Goal: Find specific page/section: Find specific page/section

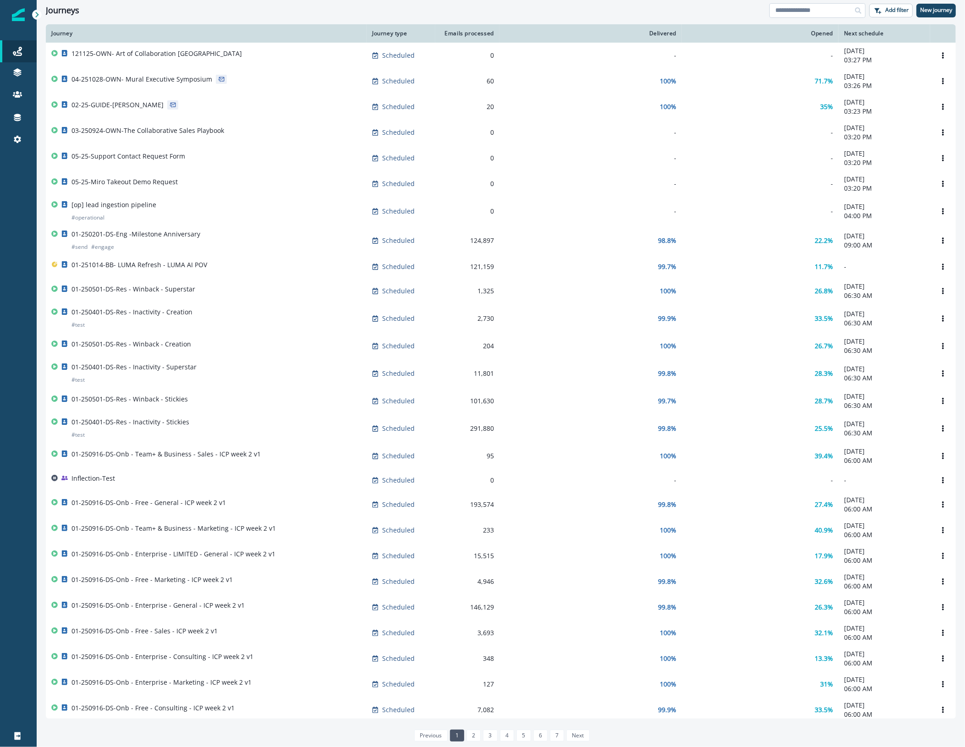
click at [791, 11] on input at bounding box center [817, 10] width 96 height 15
type input "**********"
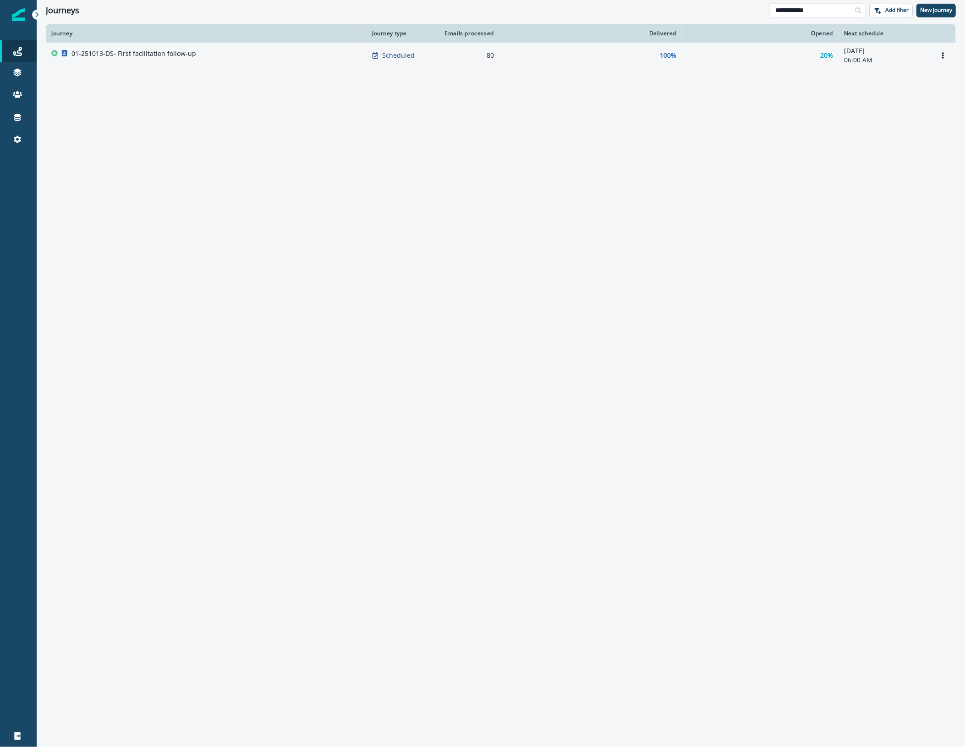
click at [184, 53] on p "01-251013-DS- First facilitation follow-up" at bounding box center [133, 53] width 125 height 9
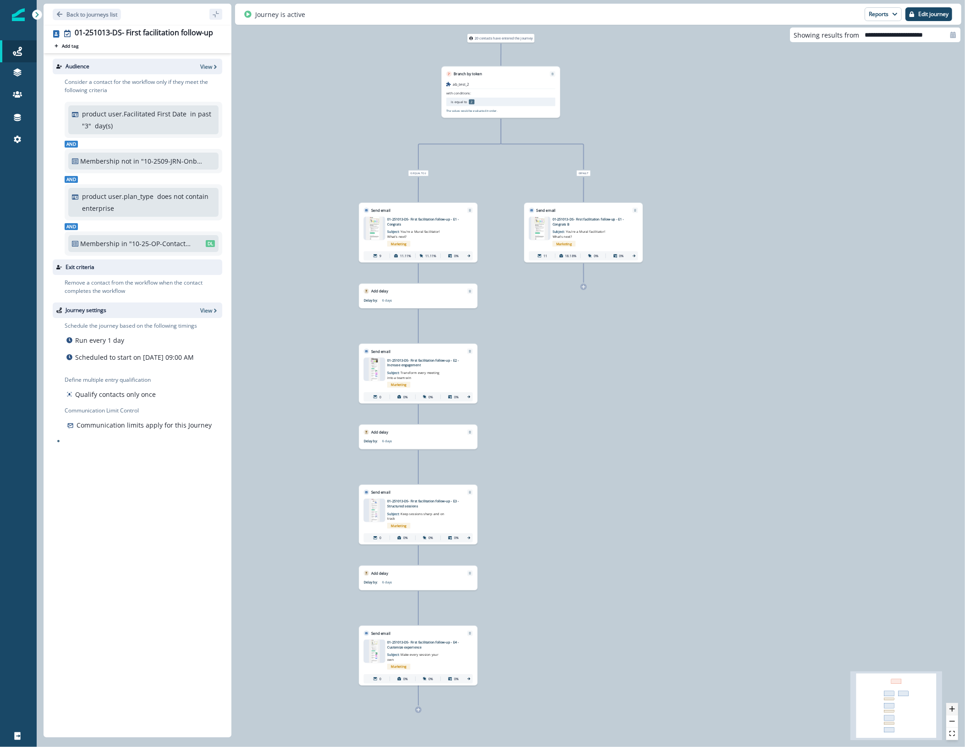
click at [955, 709] on icon "zoom in" at bounding box center [952, 708] width 5 height 5
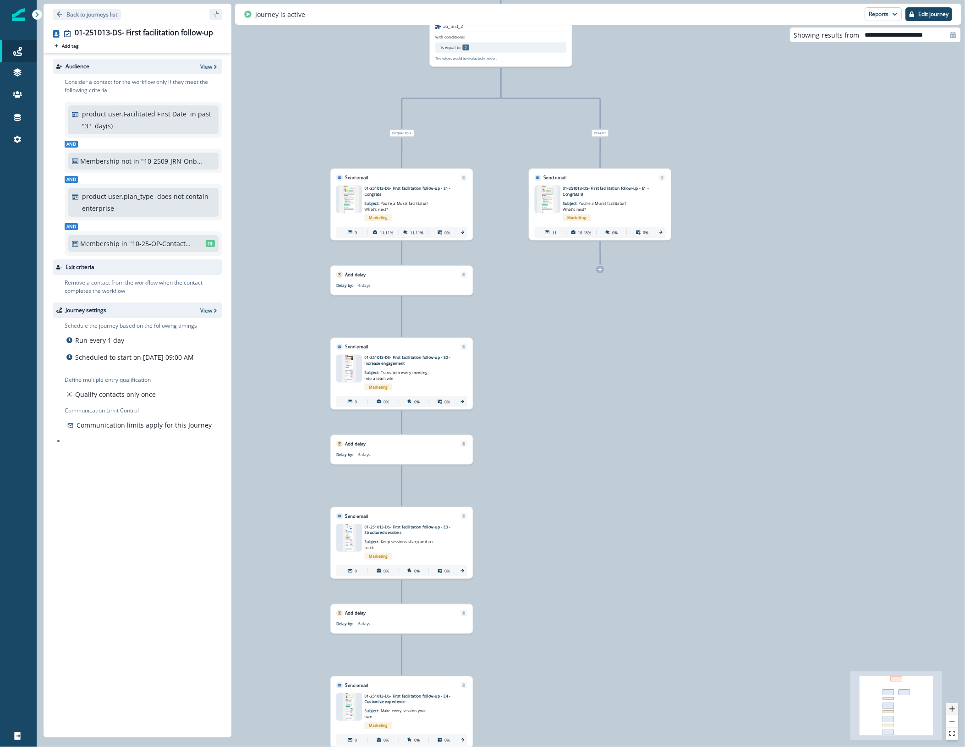
click at [955, 709] on icon "zoom in" at bounding box center [952, 708] width 5 height 5
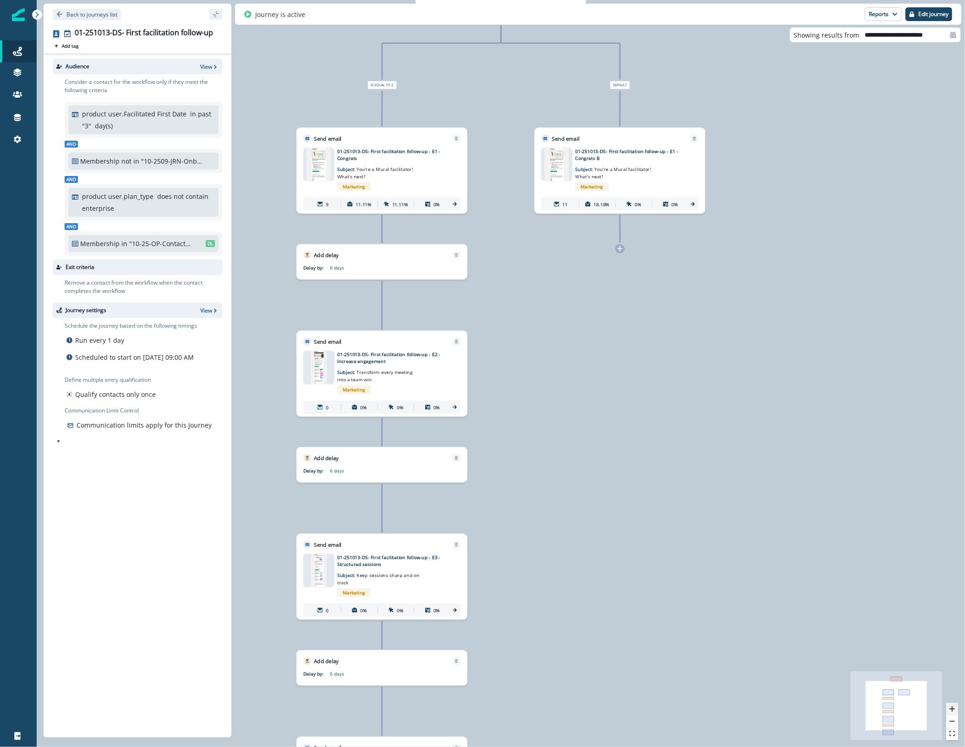
click at [955, 709] on icon "zoom in" at bounding box center [952, 708] width 5 height 5
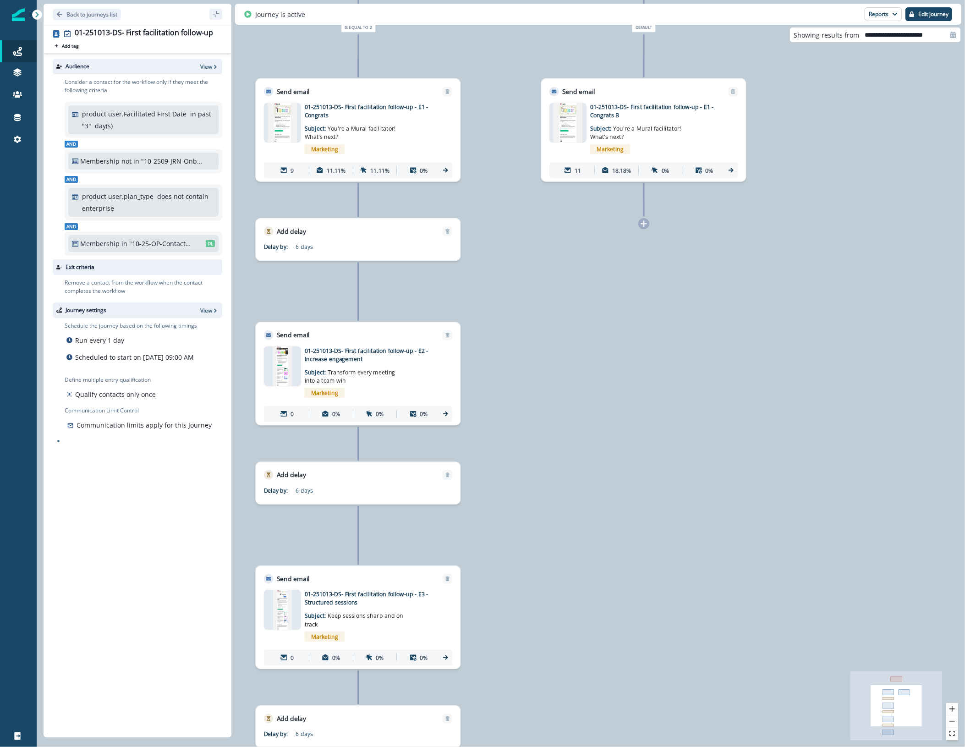
click at [283, 125] on img at bounding box center [282, 123] width 29 height 40
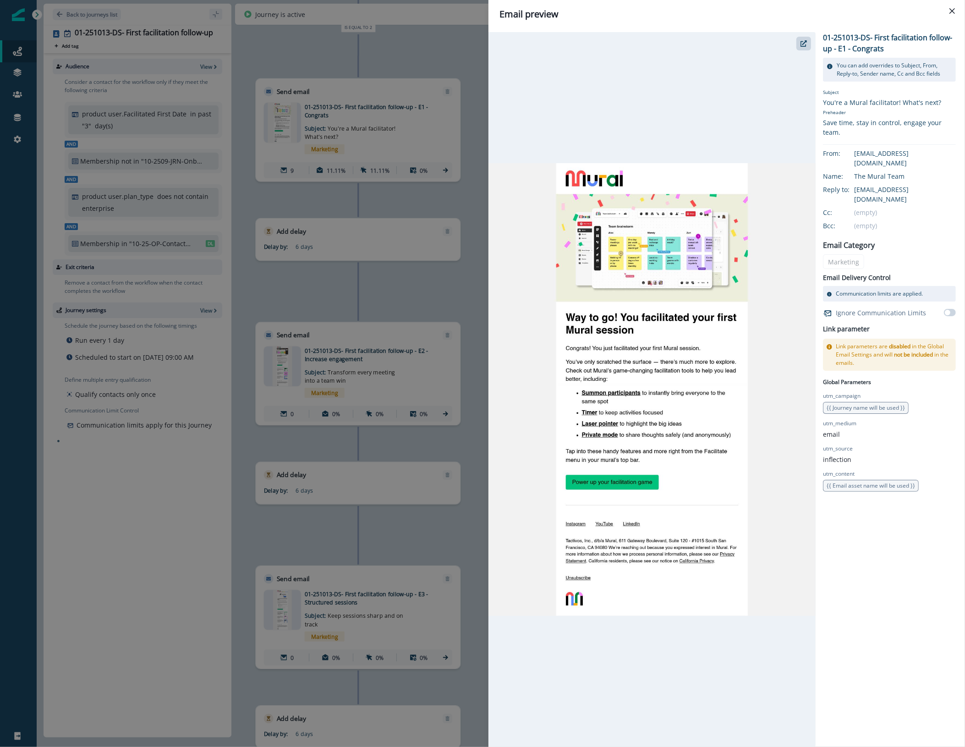
click at [437, 60] on div "Email preview 01-251013-DS- First facilitation follow-up - E1 - Congrats You ca…" at bounding box center [482, 373] width 965 height 747
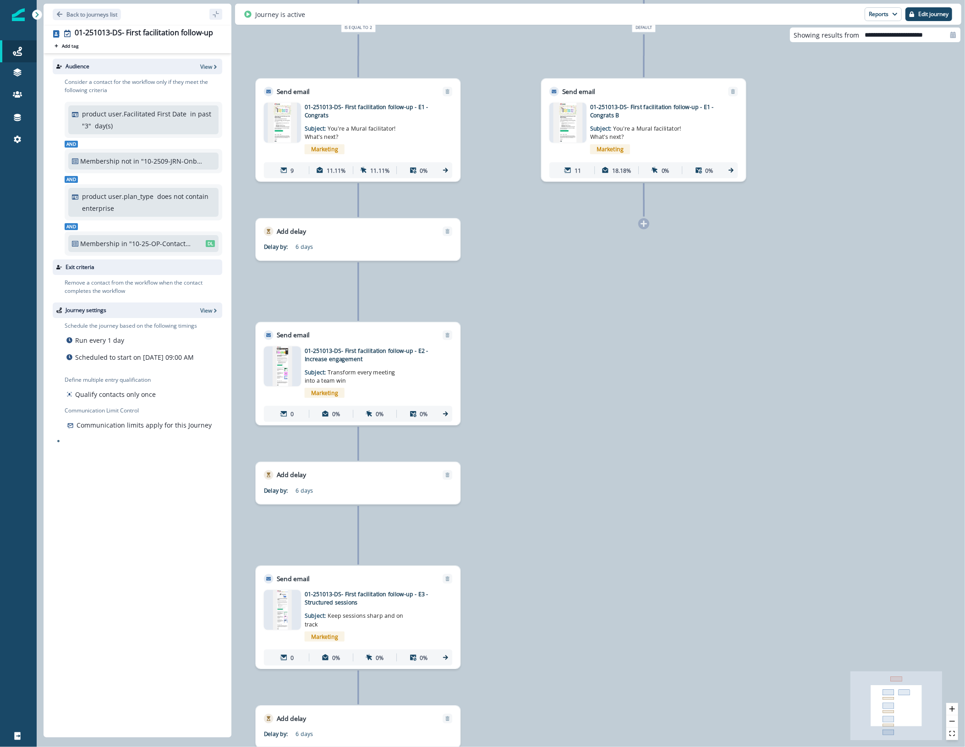
click at [645, 305] on div "20 contacts have entered the journey Branch by token ab_test_2 with conditions:…" at bounding box center [501, 373] width 928 height 747
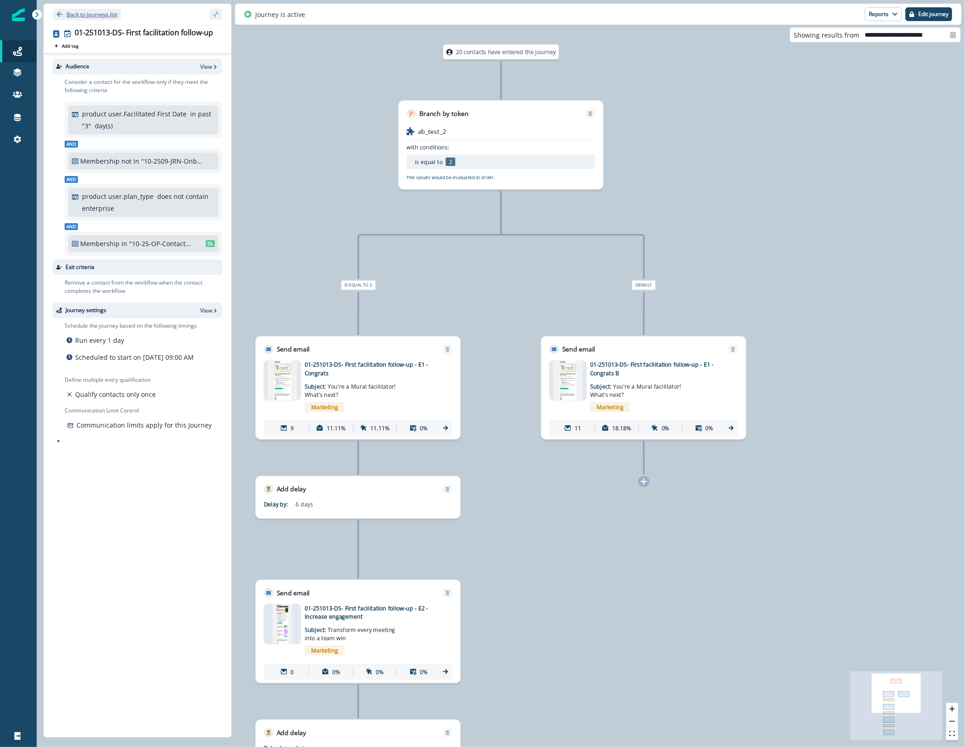
click at [83, 12] on p "Back to journeys list" at bounding box center [91, 15] width 51 height 8
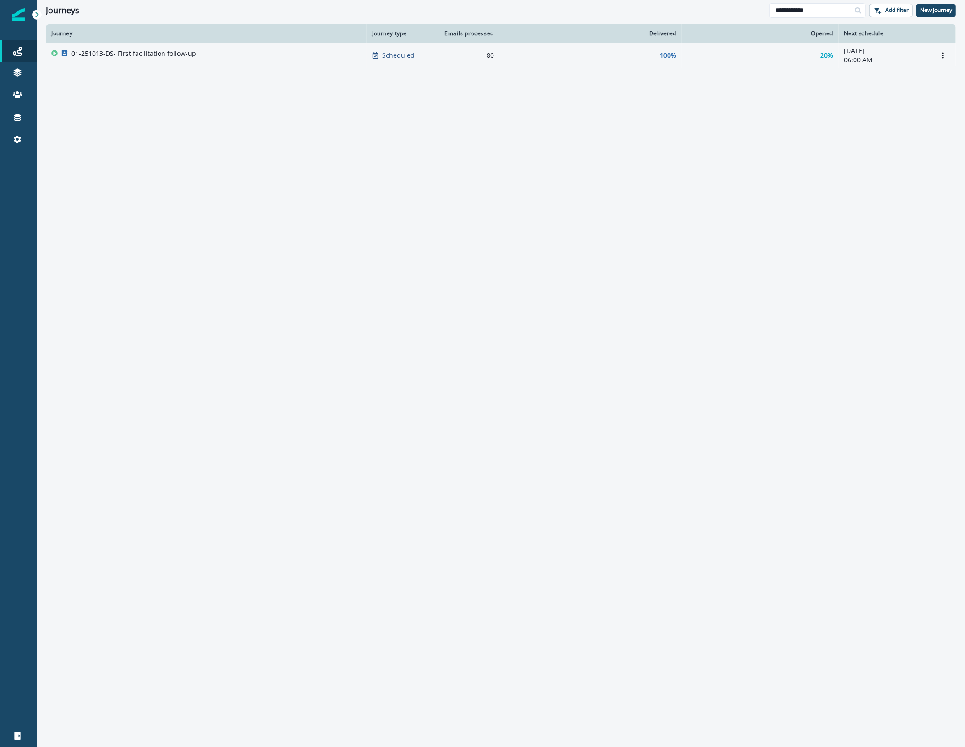
click at [214, 60] on div "01-251013-DS- First facilitation follow-up" at bounding box center [206, 55] width 310 height 13
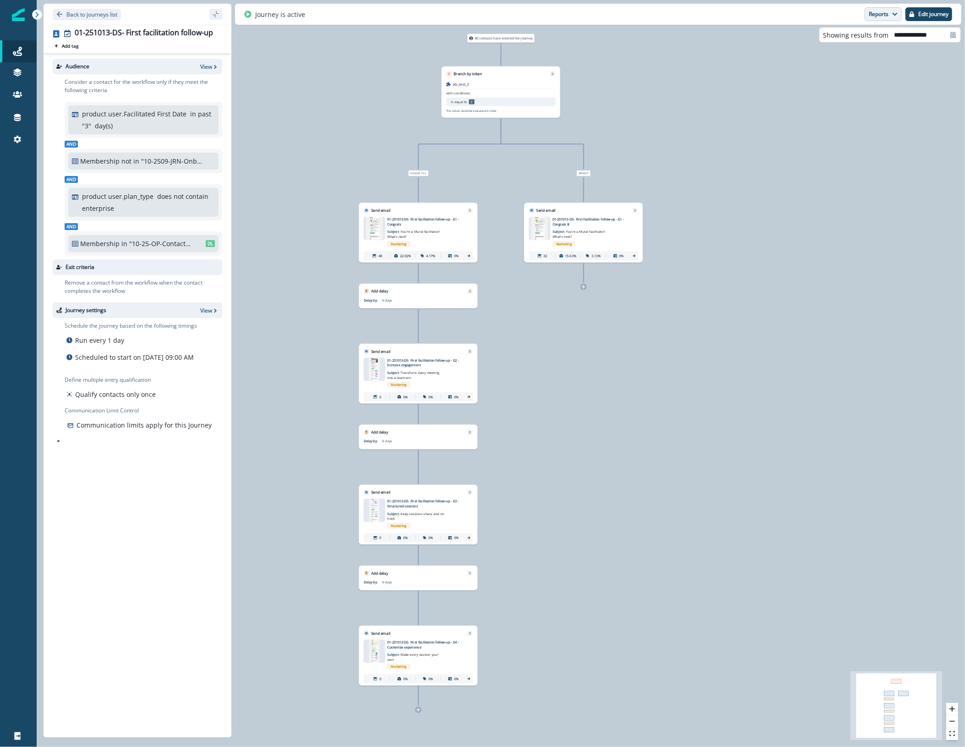
click at [878, 15] on button "Reports" at bounding box center [883, 14] width 37 height 14
click at [852, 33] on p "Email Report" at bounding box center [834, 37] width 44 height 11
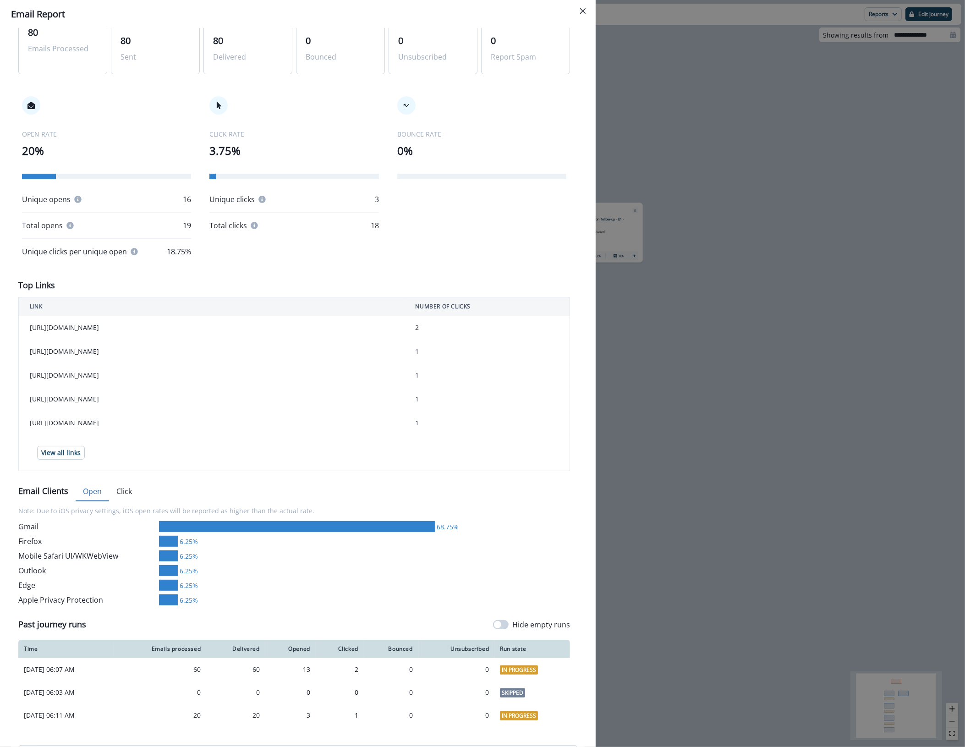
scroll to position [163, 0]
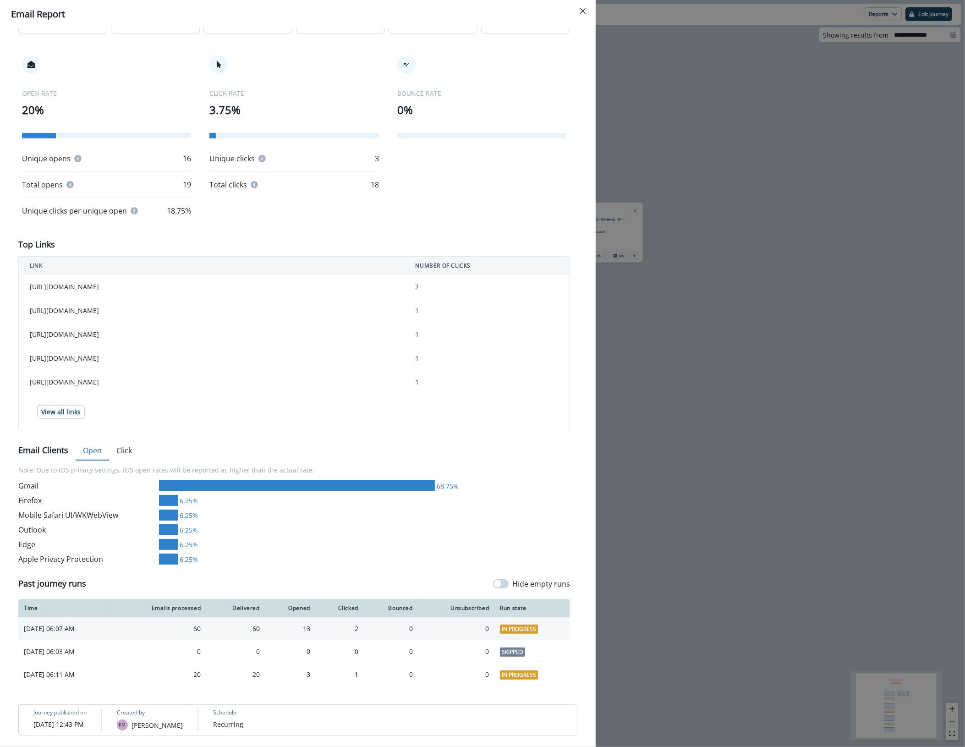
click at [259, 629] on div "60" at bounding box center [236, 628] width 48 height 9
click at [767, 555] on div "**********" at bounding box center [482, 373] width 965 height 747
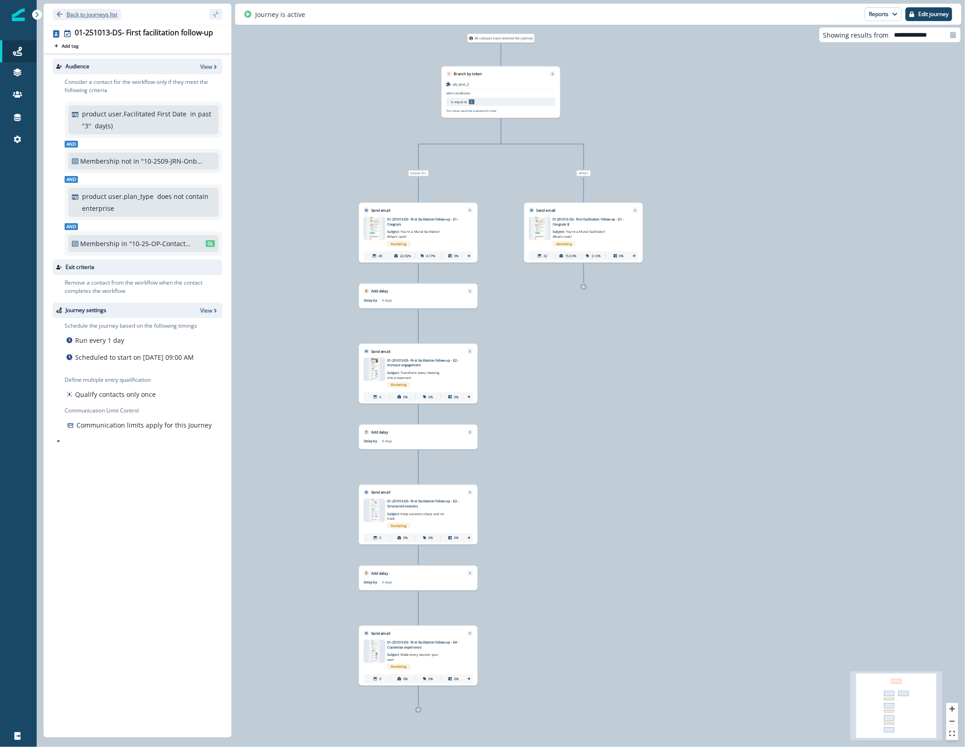
click at [77, 11] on p "Back to journeys list" at bounding box center [91, 15] width 51 height 8
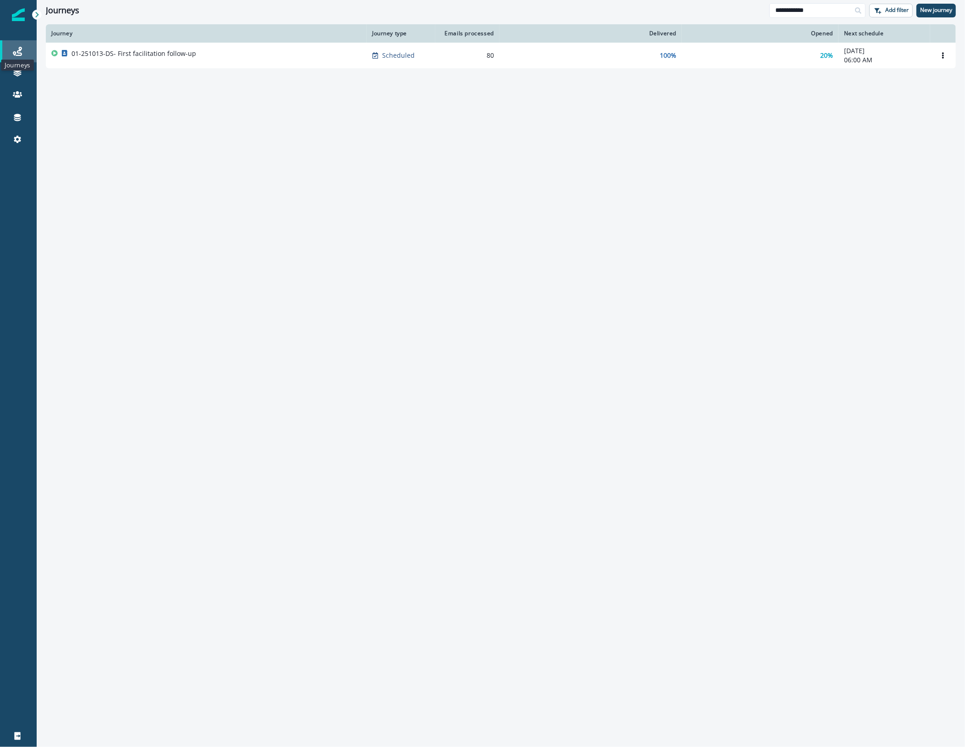
click at [16, 51] on icon at bounding box center [17, 51] width 9 height 9
drag, startPoint x: 814, startPoint y: 8, endPoint x: 697, endPoint y: 14, distance: 116.6
click at [697, 14] on div "**********" at bounding box center [501, 10] width 928 height 21
drag, startPoint x: 827, startPoint y: 10, endPoint x: 709, endPoint y: 13, distance: 118.3
click at [709, 13] on div "**********" at bounding box center [501, 10] width 928 height 21
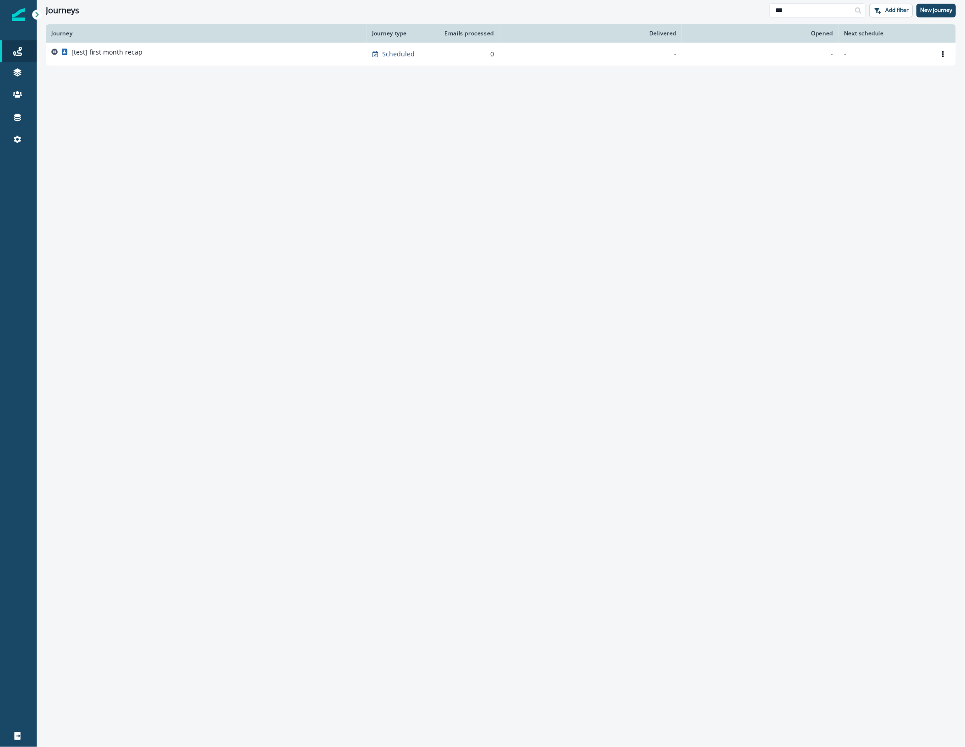
type input "***"
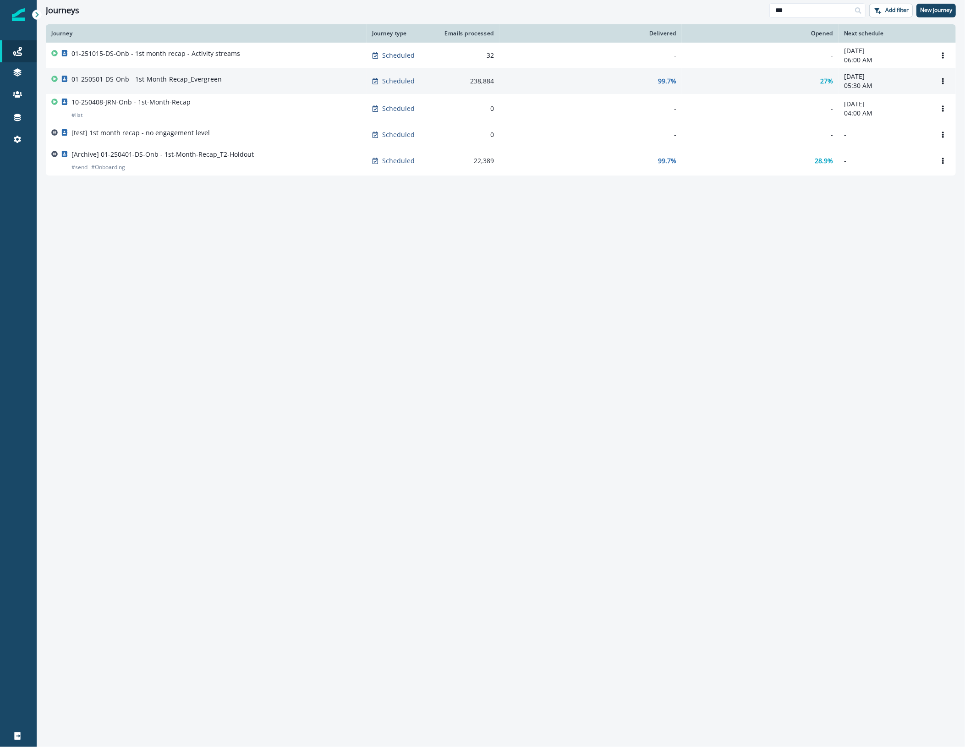
click at [246, 78] on div "01-250501-DS-Onb - 1st-Month-Recap_Evergreen" at bounding box center [206, 81] width 310 height 13
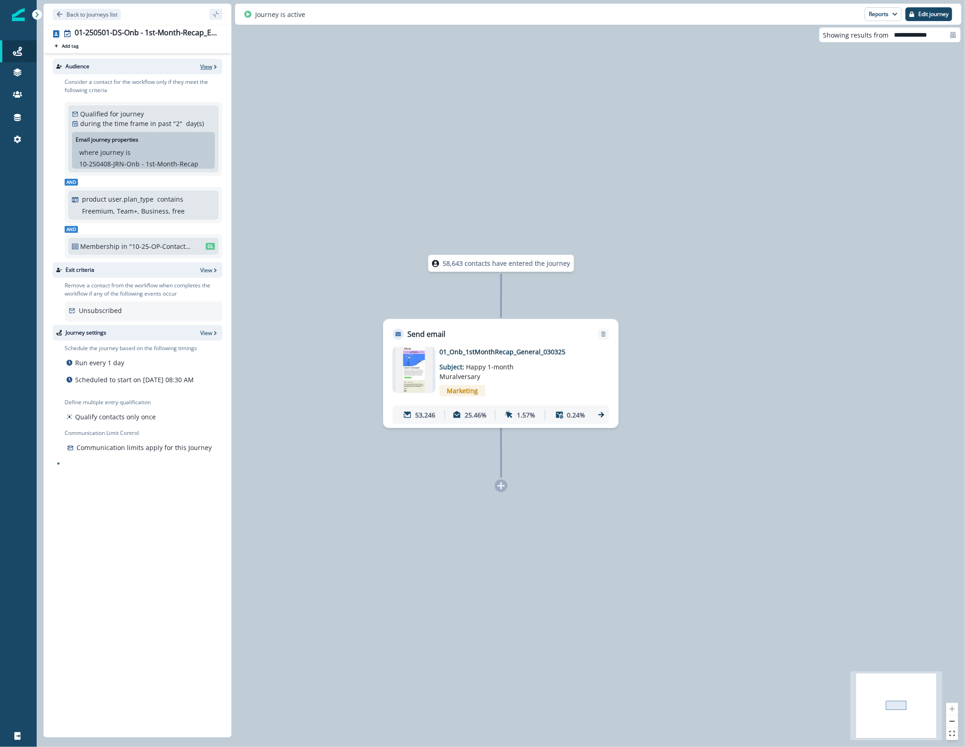
click at [209, 63] on p "View" at bounding box center [206, 67] width 12 height 8
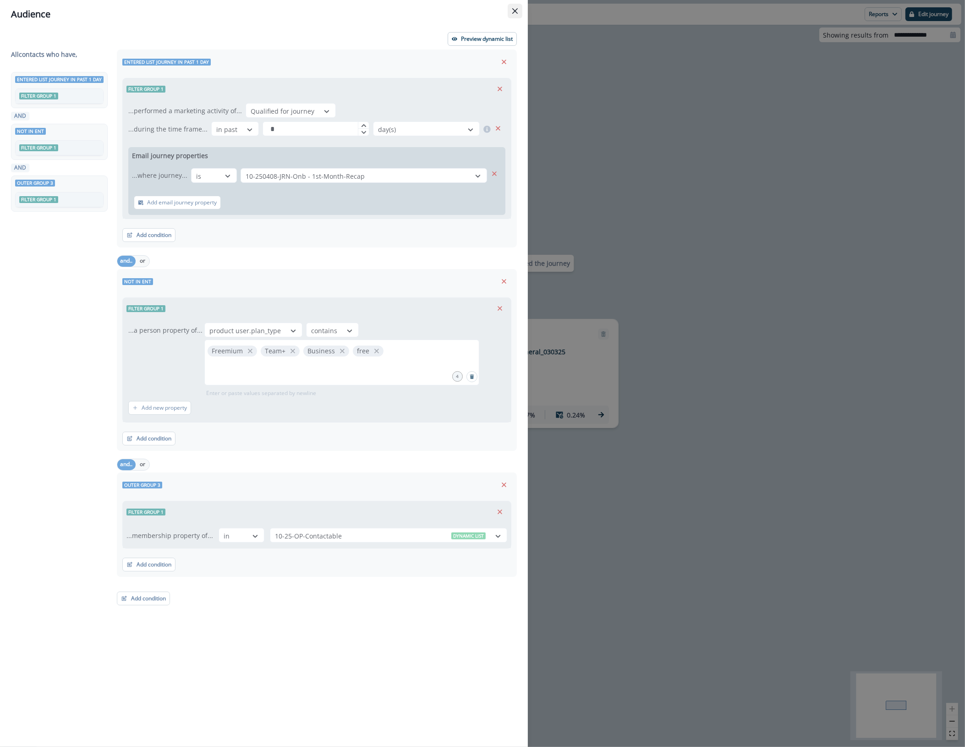
click at [512, 10] on icon "Close" at bounding box center [514, 10] width 5 height 5
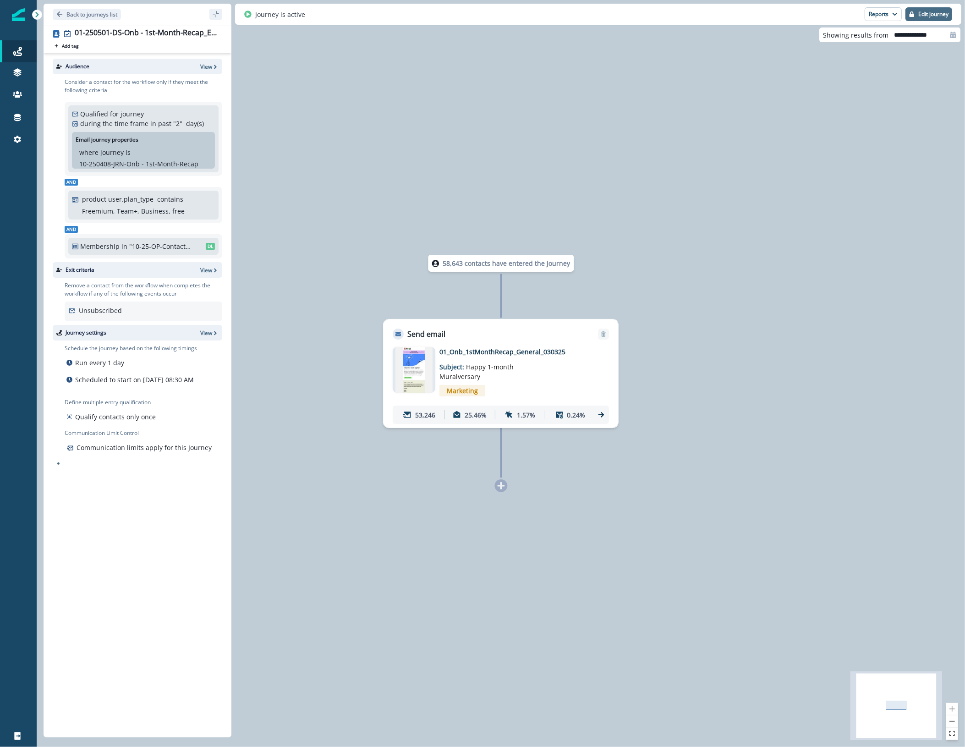
click at [928, 15] on p "Edit journey" at bounding box center [933, 14] width 30 height 6
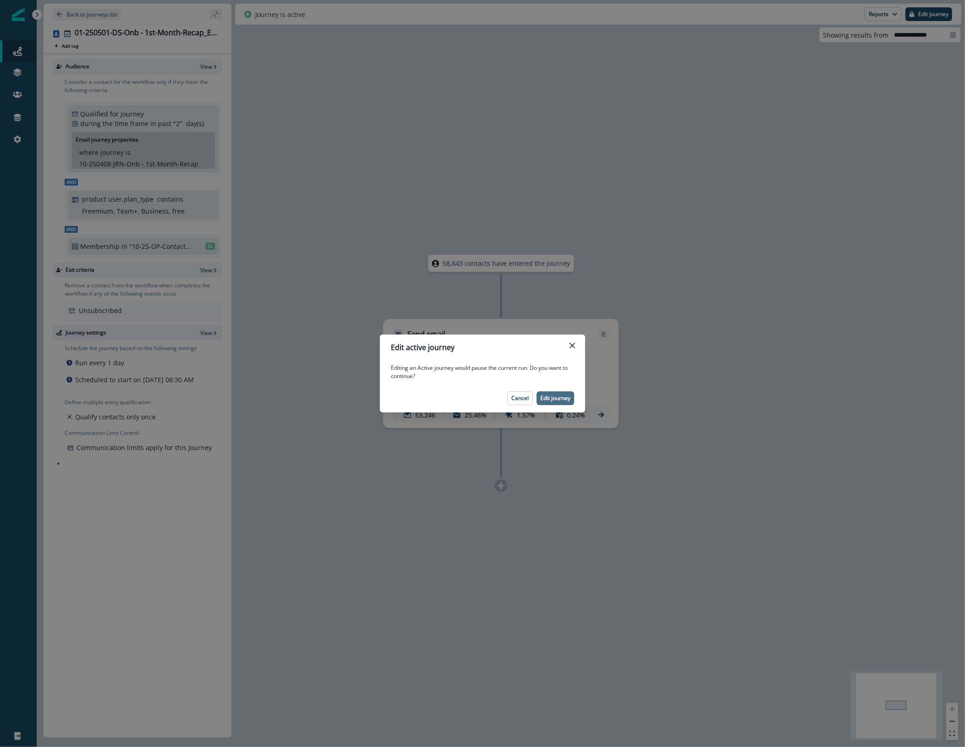
click at [553, 398] on p "Edit journey" at bounding box center [555, 398] width 30 height 6
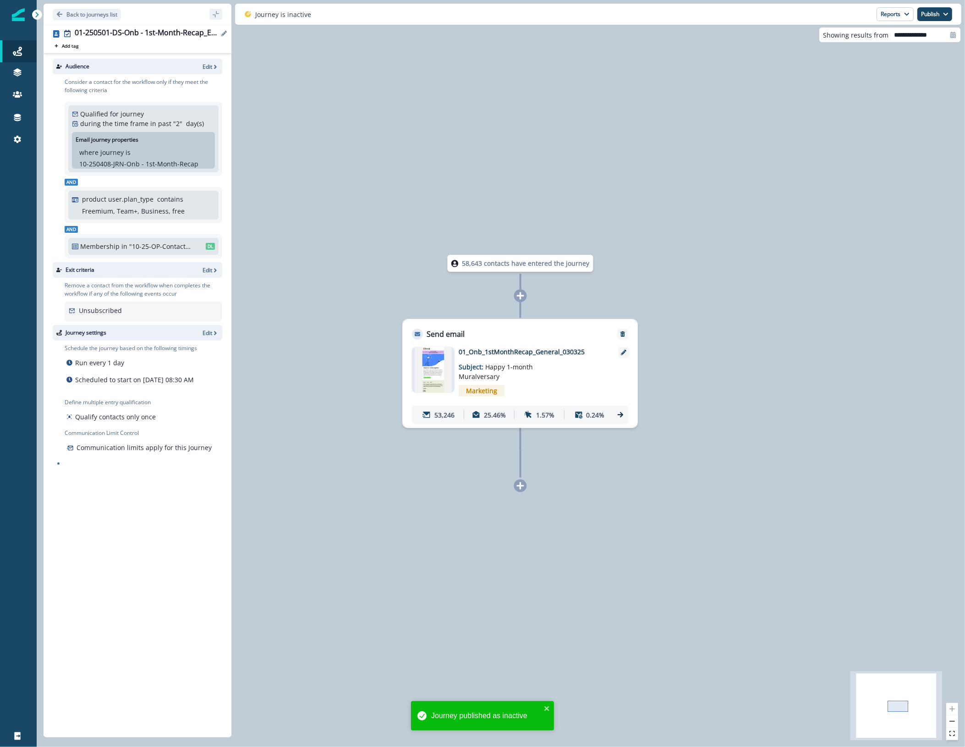
click at [76, 28] on div "01-250501-DS-Onb - 1st-Month-Recap_Evergreen" at bounding box center [147, 33] width 144 height 10
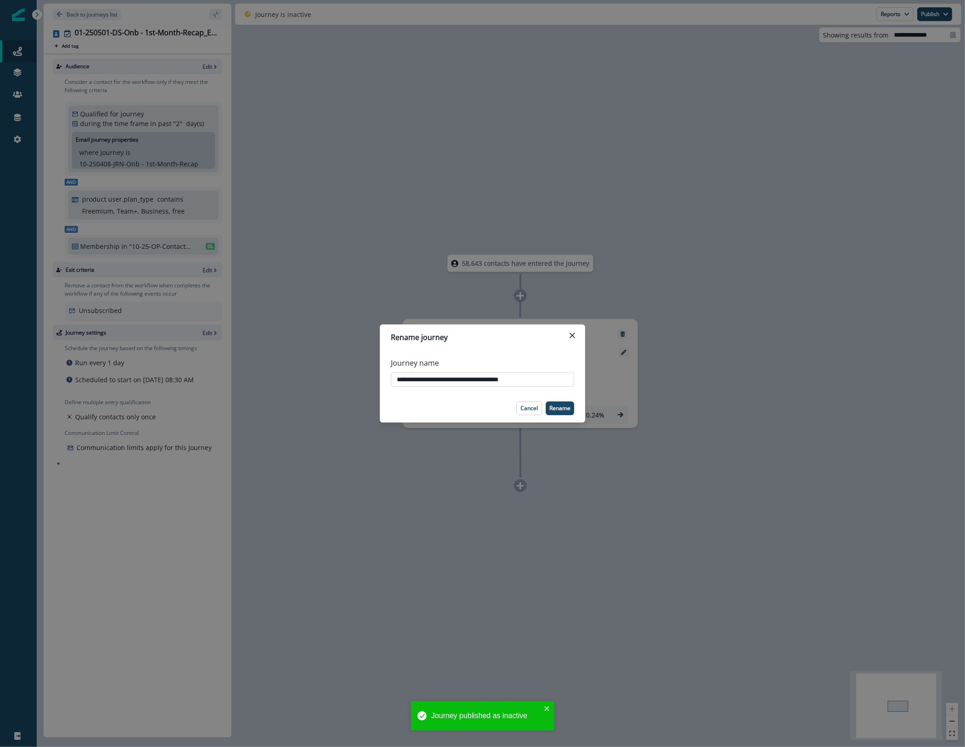
click at [395, 375] on input "**********" at bounding box center [482, 379] width 183 height 15
type input "**********"
click at [557, 407] on p "Rename" at bounding box center [559, 408] width 21 height 6
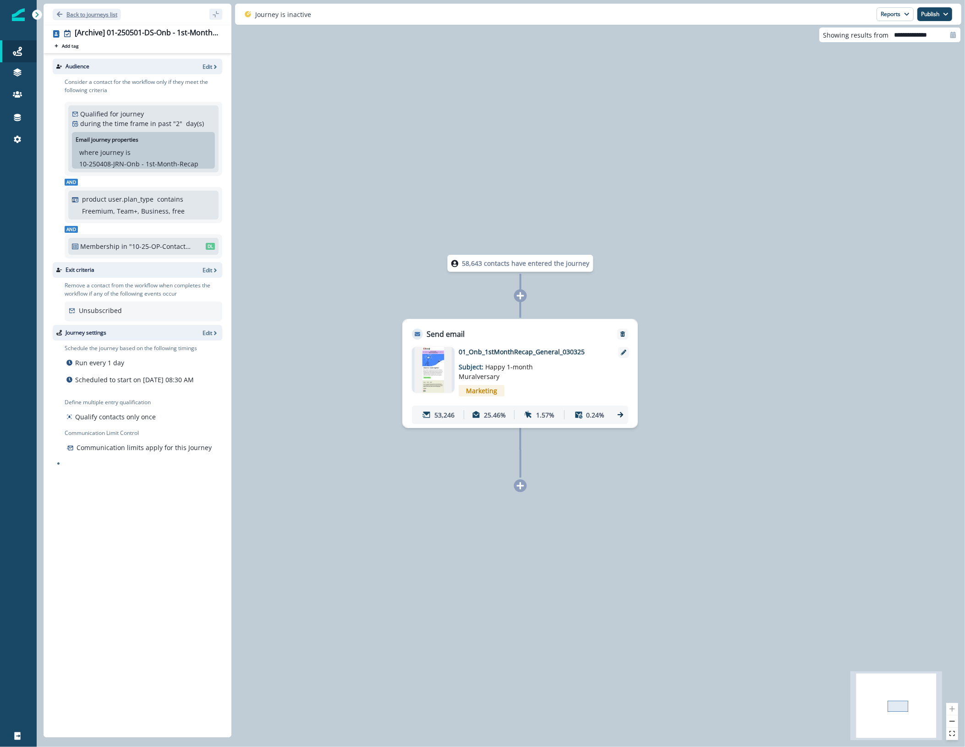
click at [81, 15] on p "Back to journeys list" at bounding box center [91, 15] width 51 height 8
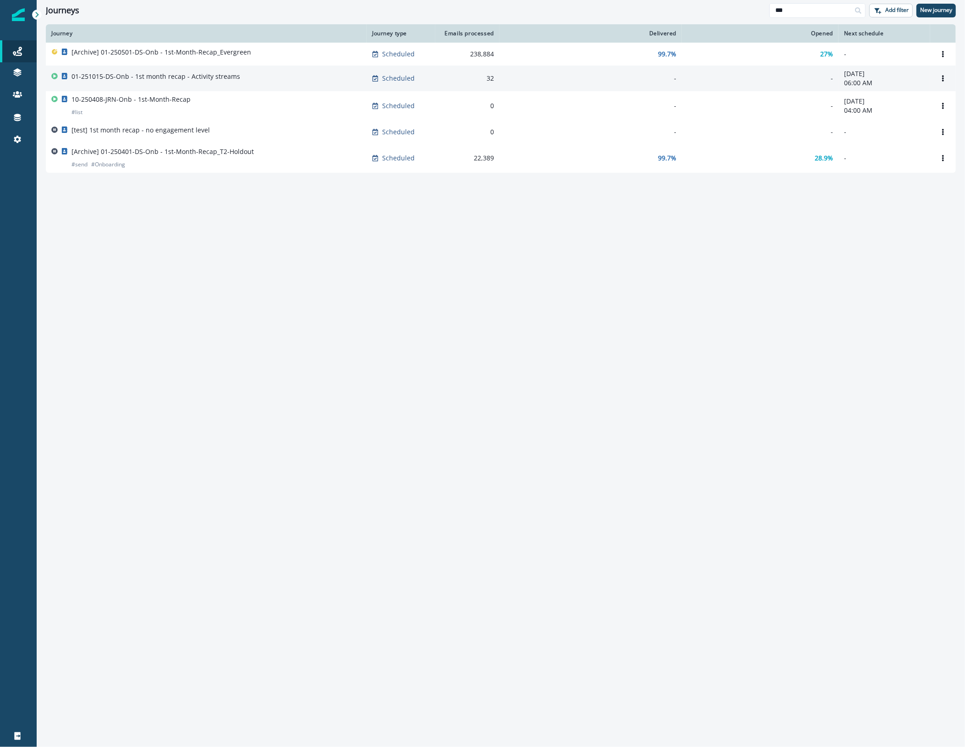
click at [264, 78] on div "01-251015-DS-Onb - 1st month recap - Activity streams" at bounding box center [206, 78] width 310 height 13
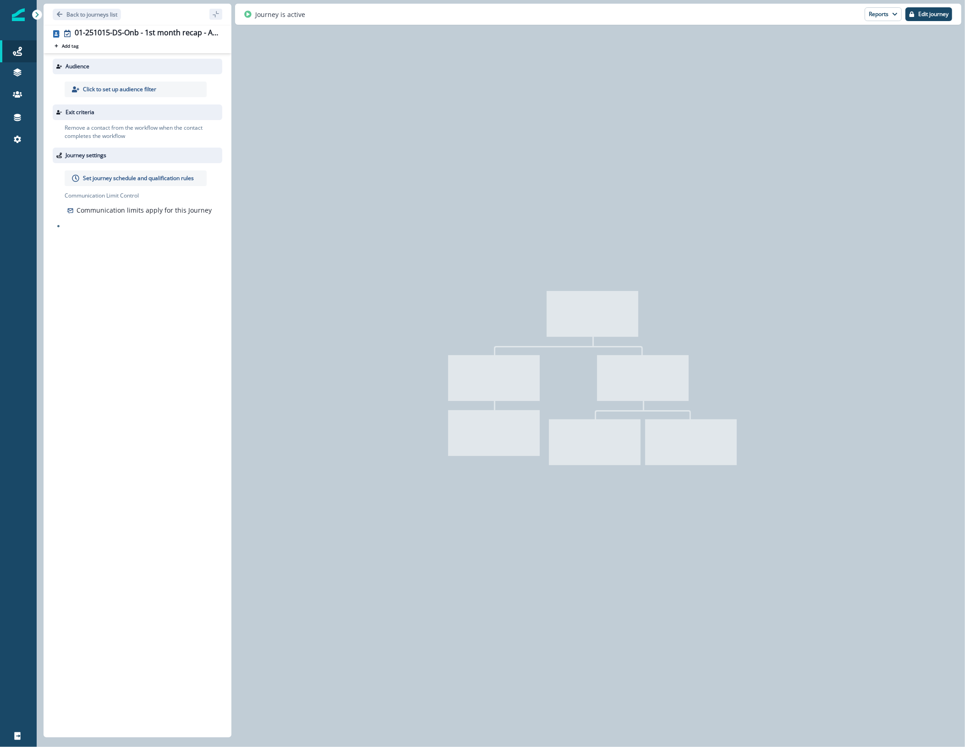
type input "**********"
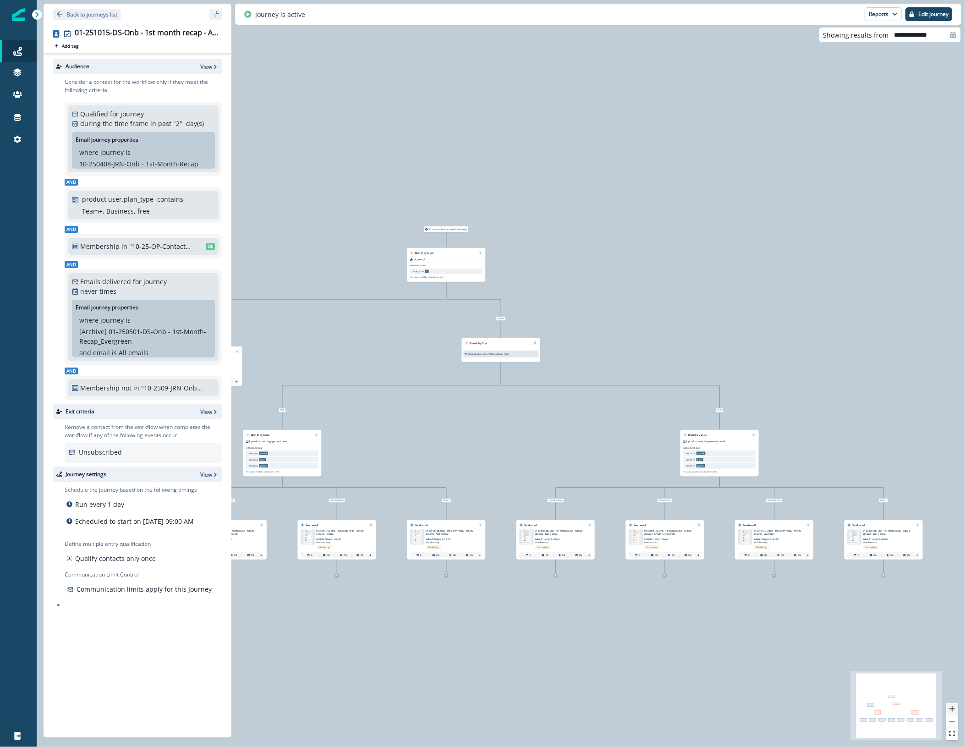
click at [955, 708] on icon "zoom in" at bounding box center [952, 708] width 5 height 5
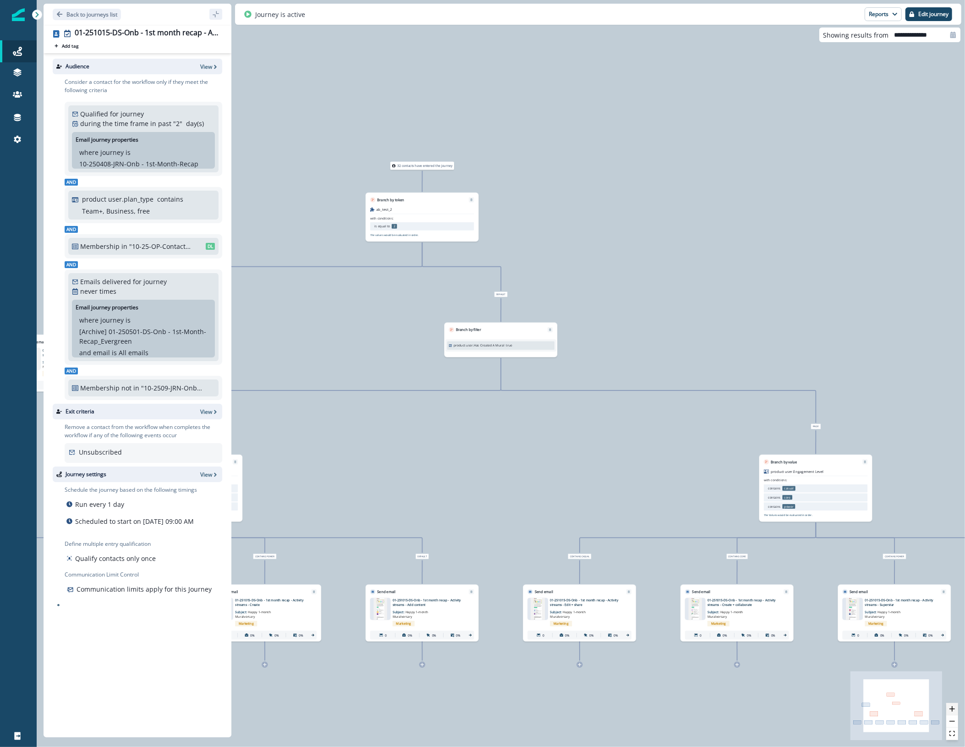
click at [955, 708] on icon "zoom in" at bounding box center [952, 708] width 5 height 5
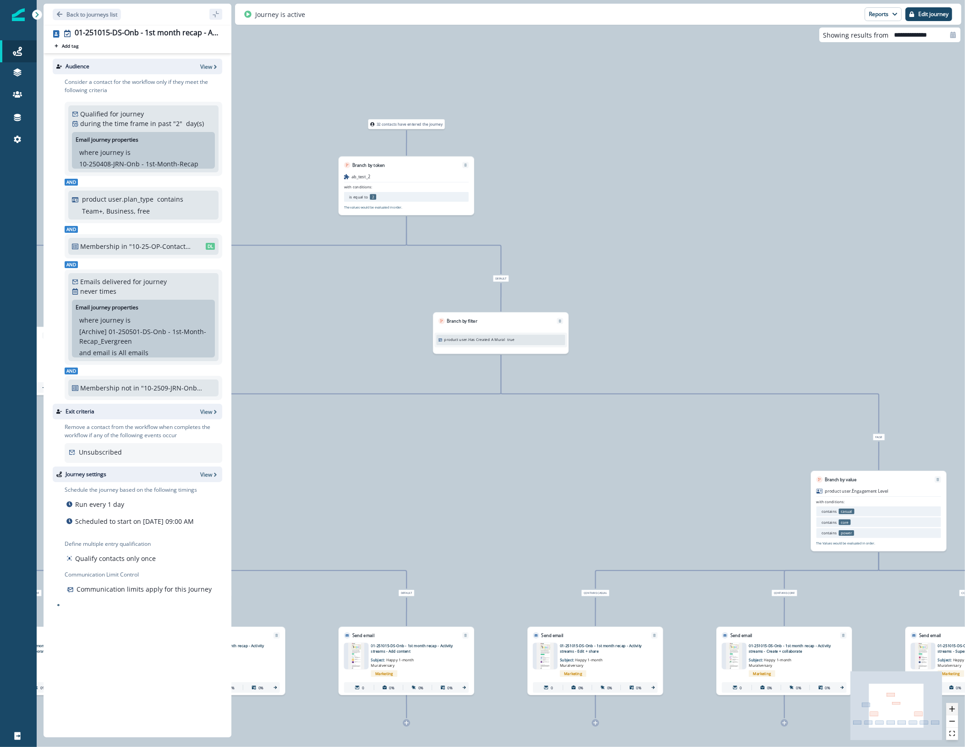
click at [955, 708] on icon "zoom in" at bounding box center [952, 708] width 5 height 5
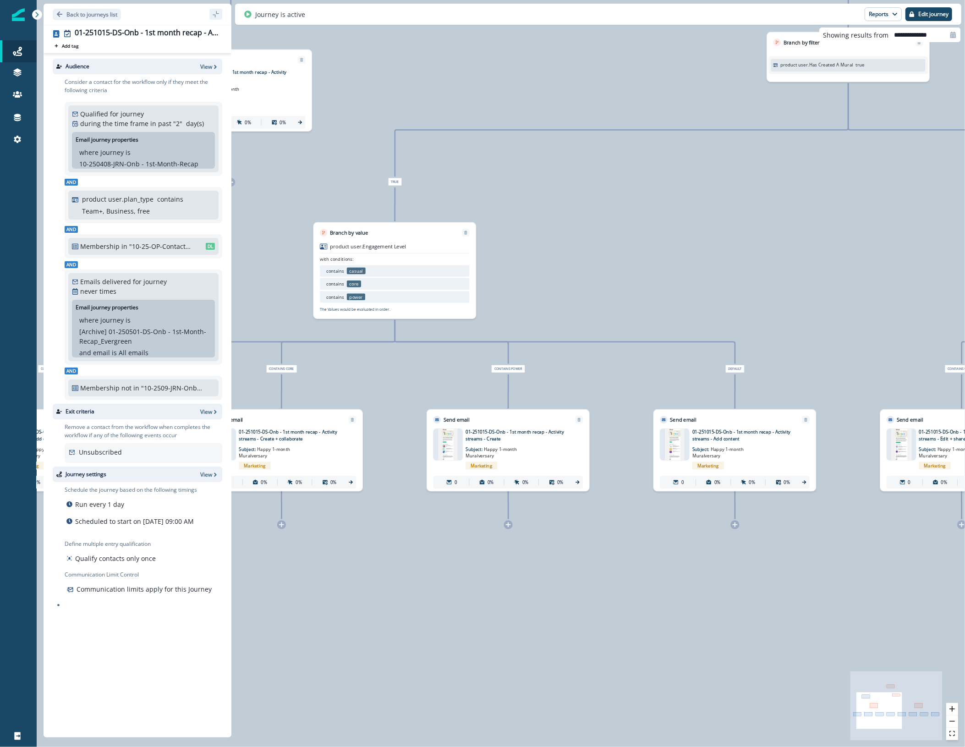
drag, startPoint x: 618, startPoint y: 560, endPoint x: 965, endPoint y: 308, distance: 429.2
click at [965, 308] on html "A newer version of [DOMAIN_NAME] is available. Refresh your page to load the la…" at bounding box center [482, 373] width 965 height 747
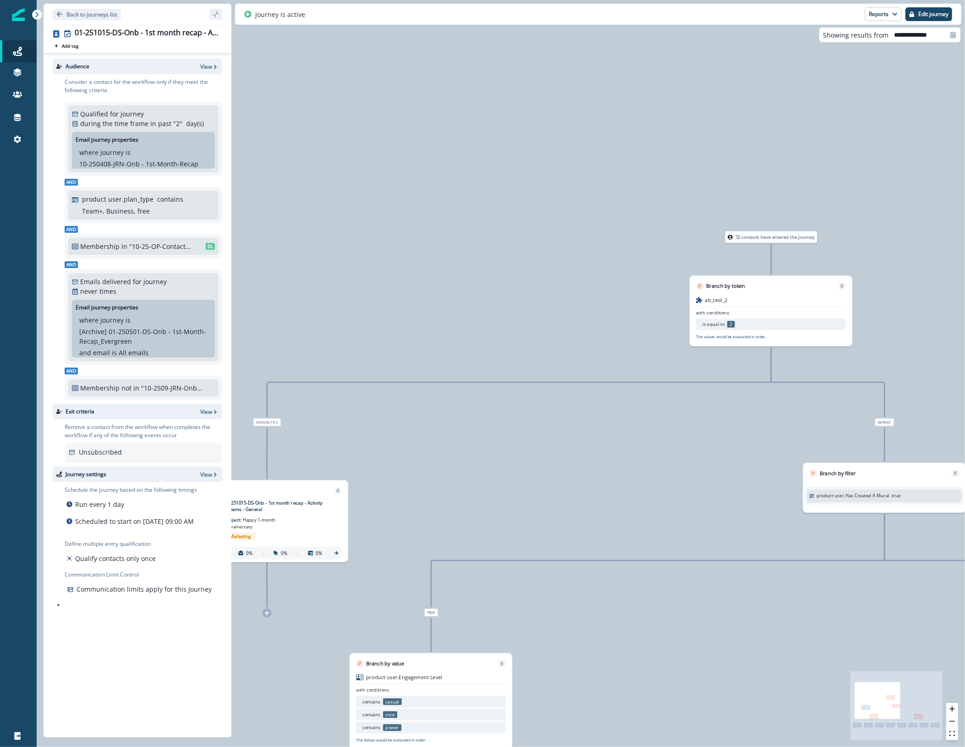
drag, startPoint x: 554, startPoint y: 264, endPoint x: 589, endPoint y: 695, distance: 432.3
click at [589, 695] on div "32 contacts have entered the journey Branch by token ab_test_2 with conditions:…" at bounding box center [501, 373] width 928 height 747
click at [90, 11] on p "Back to journeys list" at bounding box center [91, 15] width 51 height 8
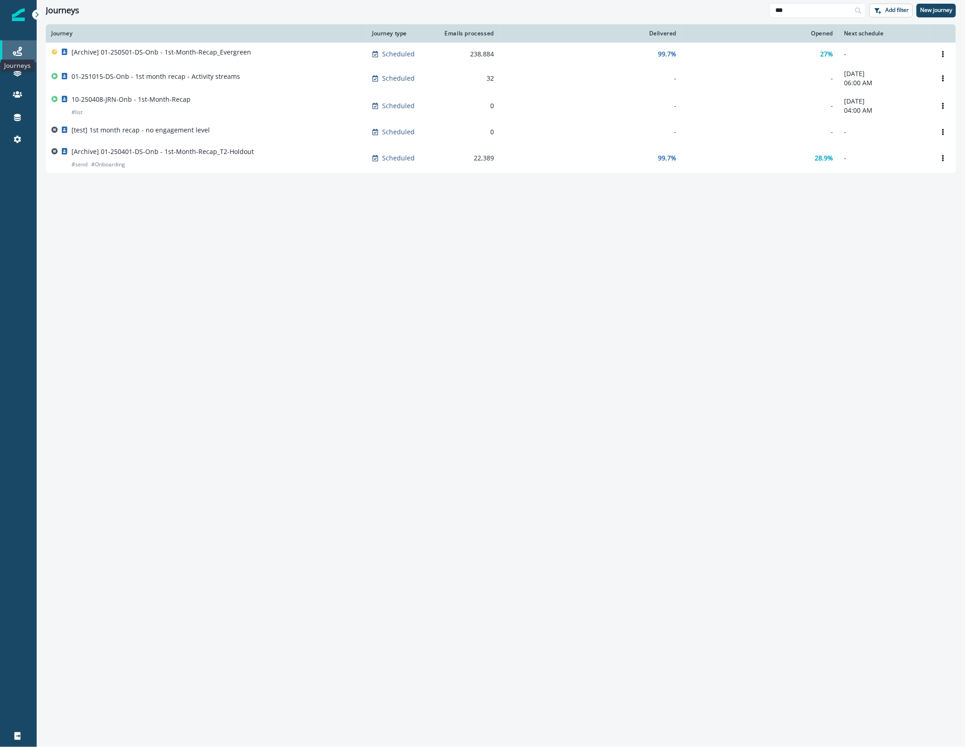
click at [16, 48] on icon at bounding box center [17, 51] width 9 height 9
drag, startPoint x: 789, startPoint y: 11, endPoint x: 728, endPoint y: 2, distance: 62.1
click at [728, 2] on div "Journeys *** Add filter New journey" at bounding box center [501, 10] width 928 height 21
type input "*******"
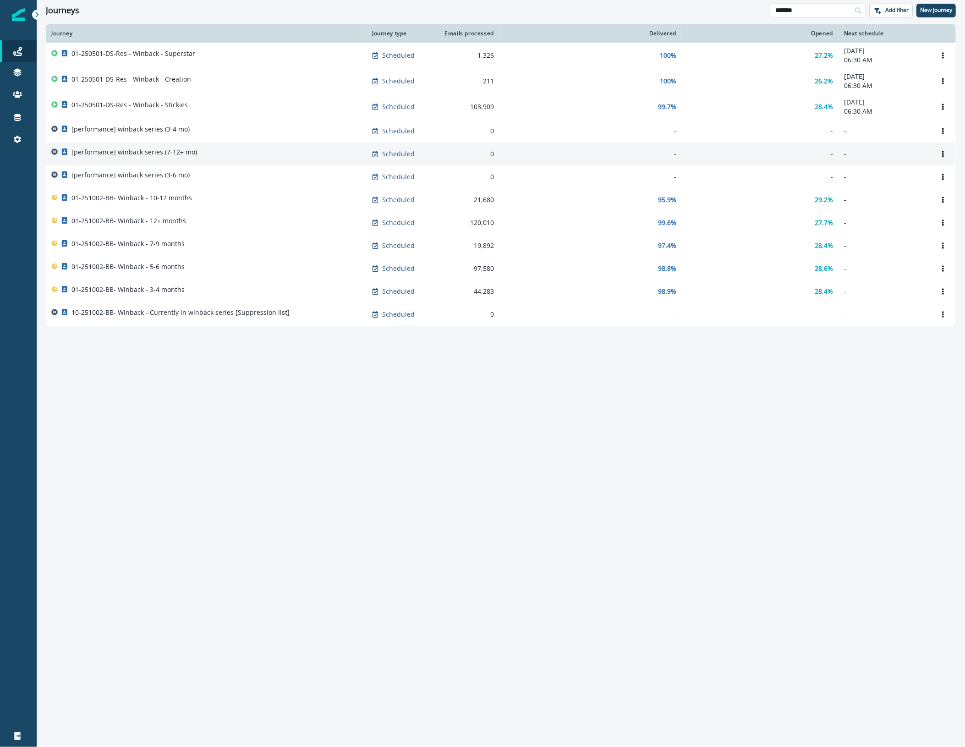
click at [198, 152] on div "[performance] winback series (7-12+ mo)" at bounding box center [206, 154] width 310 height 13
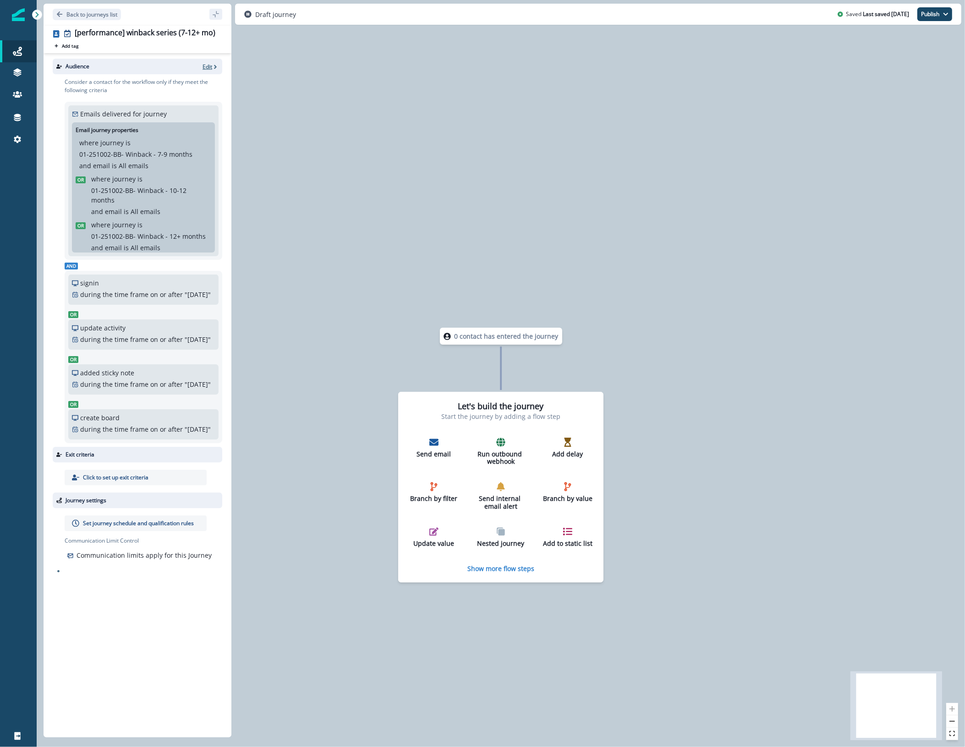
click at [209, 67] on p "Edit" at bounding box center [208, 67] width 10 height 8
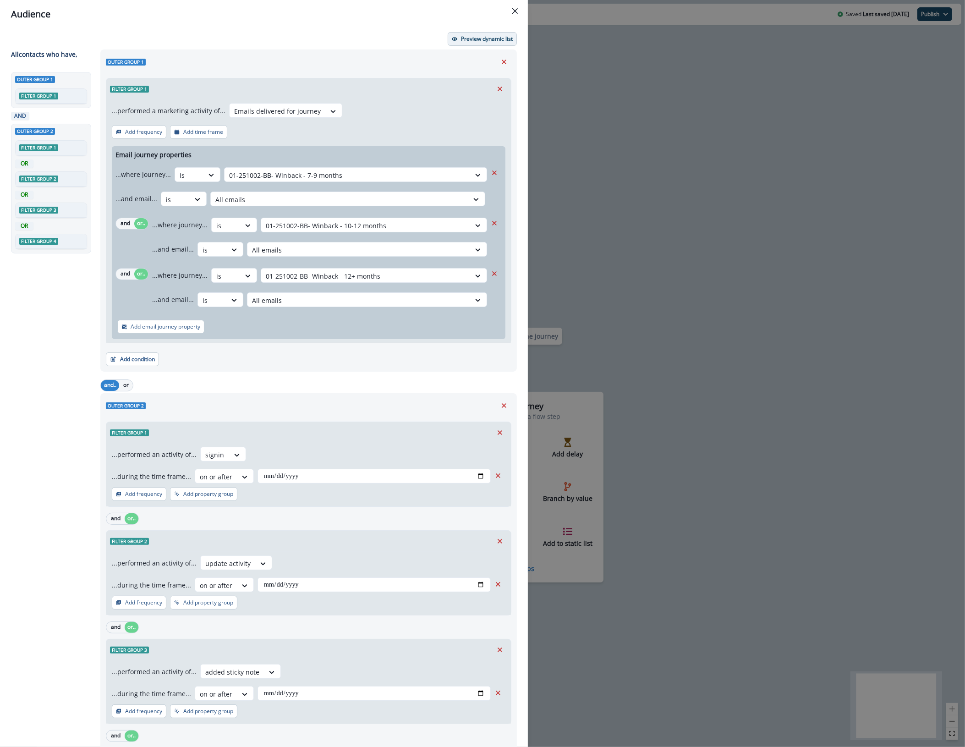
click at [484, 37] on p "Preview dynamic list" at bounding box center [487, 39] width 52 height 6
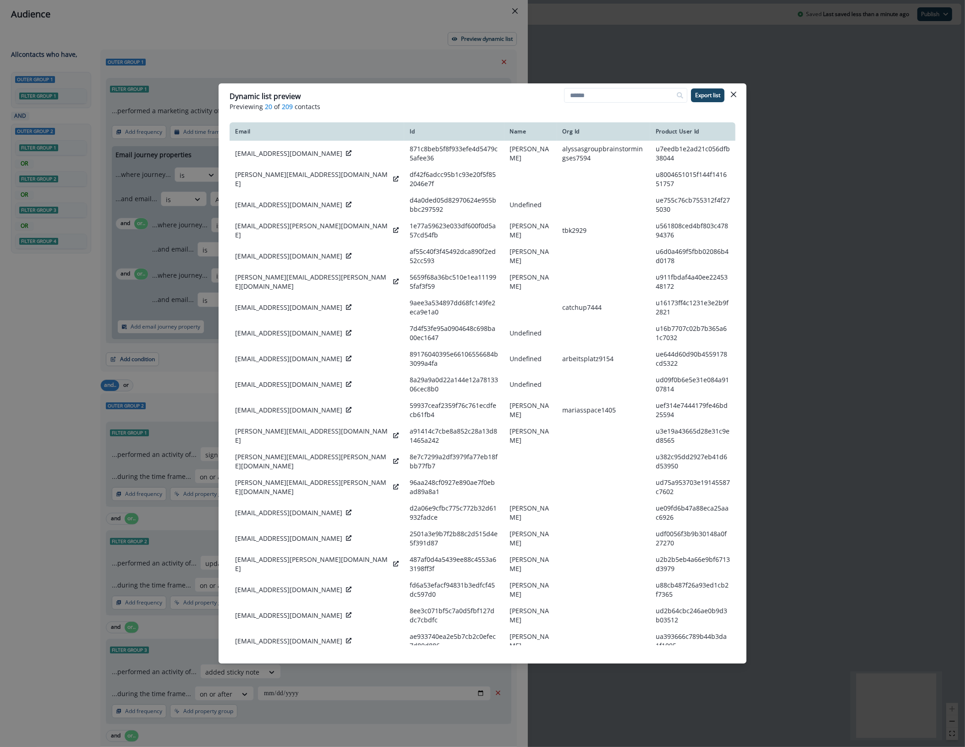
click at [735, 93] on icon "Close" at bounding box center [733, 94] width 5 height 5
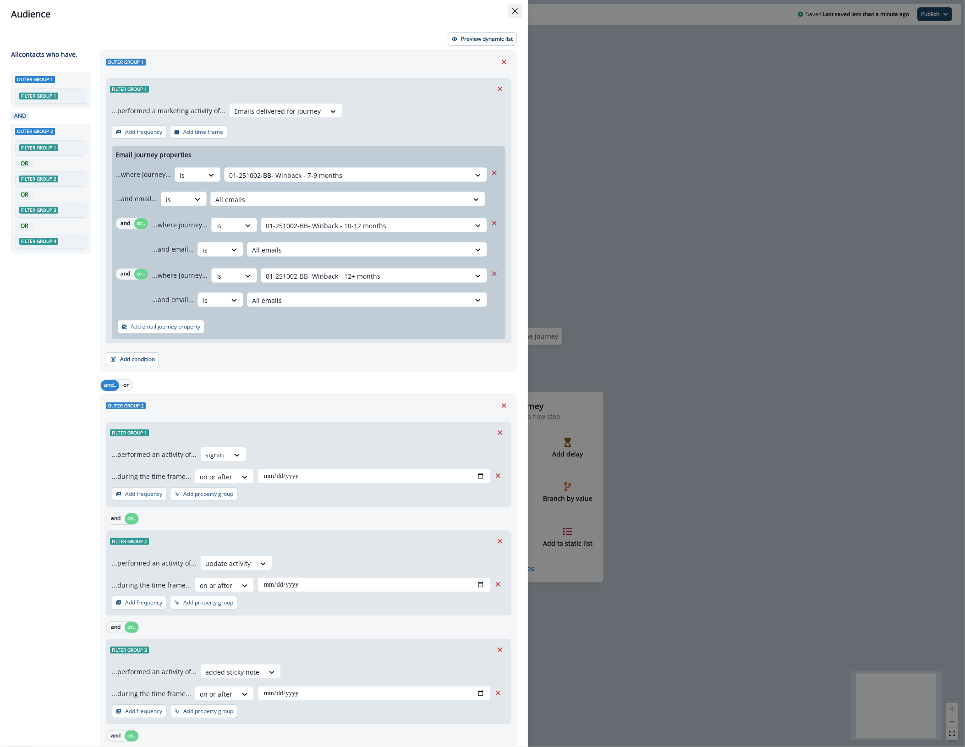
click at [521, 11] on button "Close" at bounding box center [515, 11] width 15 height 15
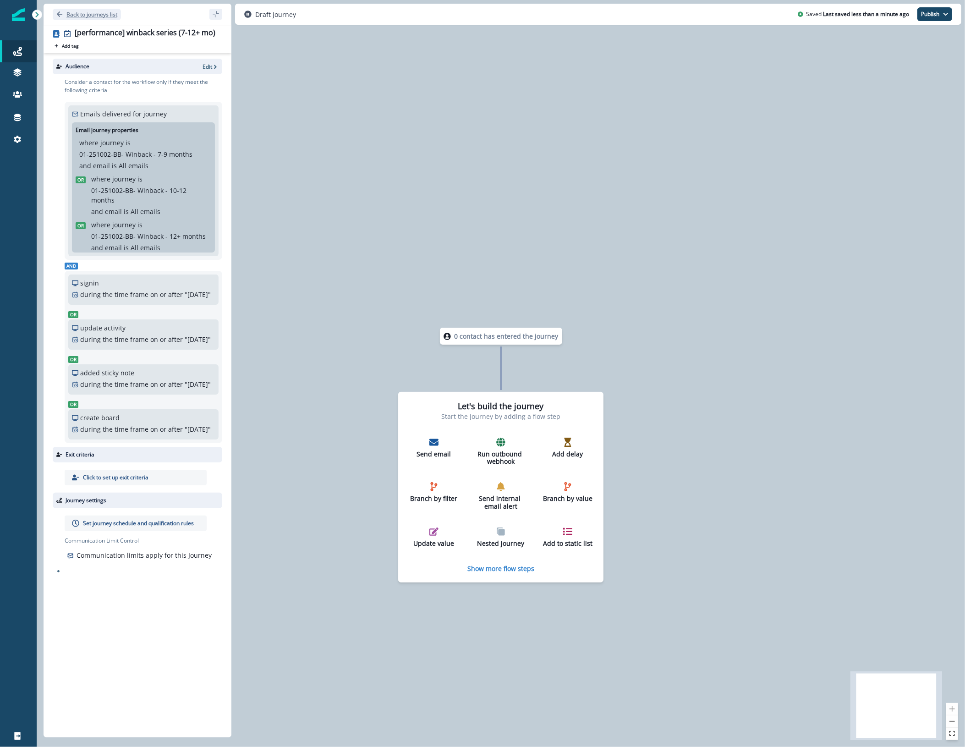
click at [109, 11] on p "Back to journeys list" at bounding box center [91, 15] width 51 height 8
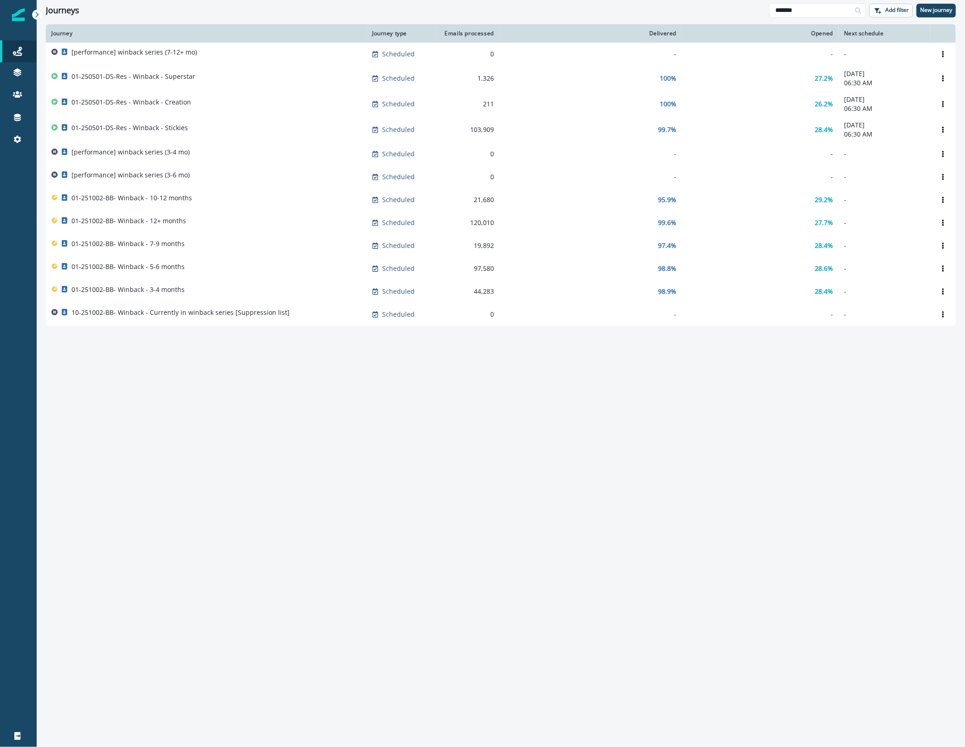
click at [273, 443] on div "Journey Journey type Emails processed Delivered Opened Next schedule [performan…" at bounding box center [501, 385] width 928 height 722
